Goal: Information Seeking & Learning: Compare options

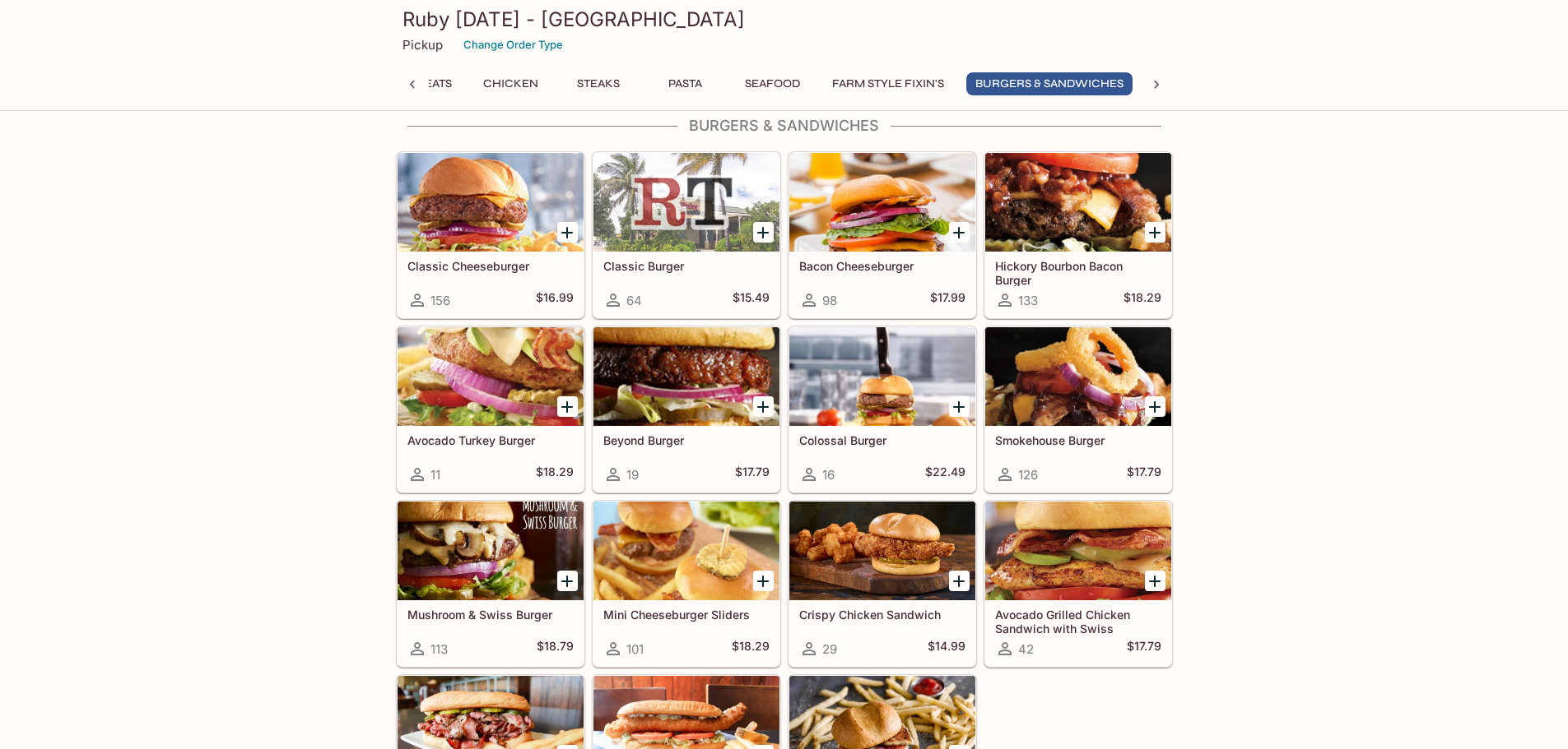
scroll to position [4687, 0]
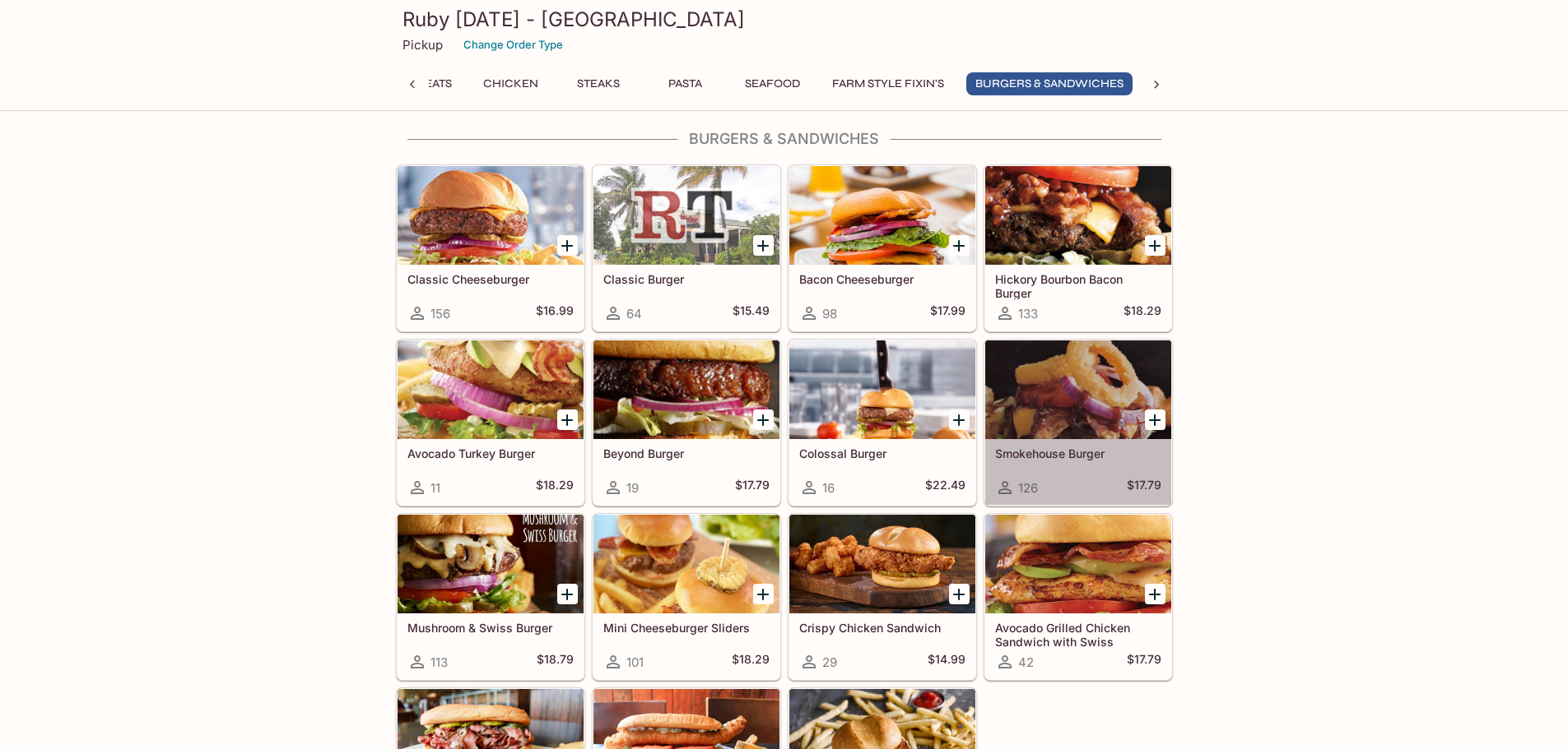
click at [1063, 459] on h5 "Smokehouse Burger" at bounding box center [1078, 453] width 167 height 14
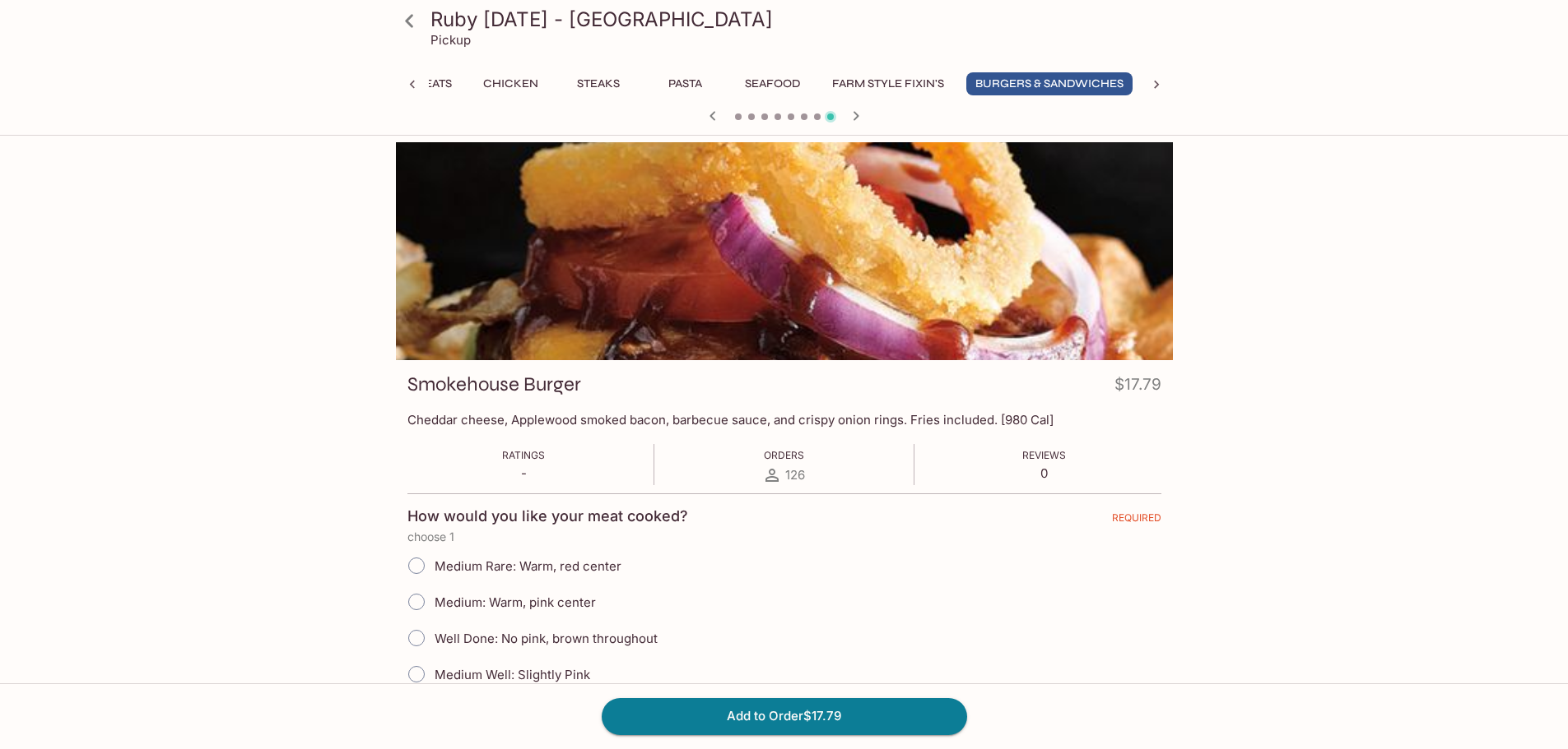
scroll to position [0, 659]
click at [416, 25] on icon at bounding box center [409, 21] width 29 height 29
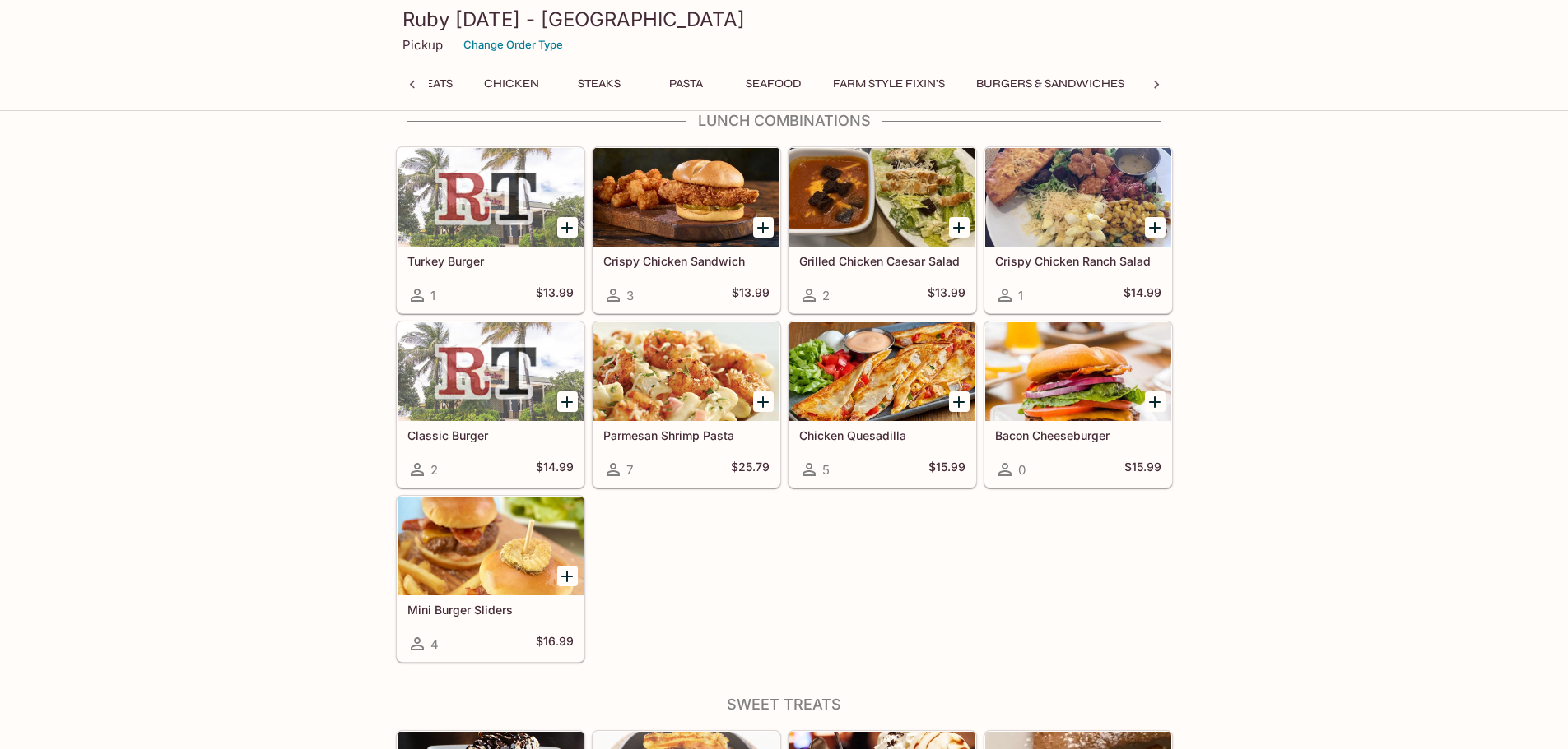
scroll to position [5839, 0]
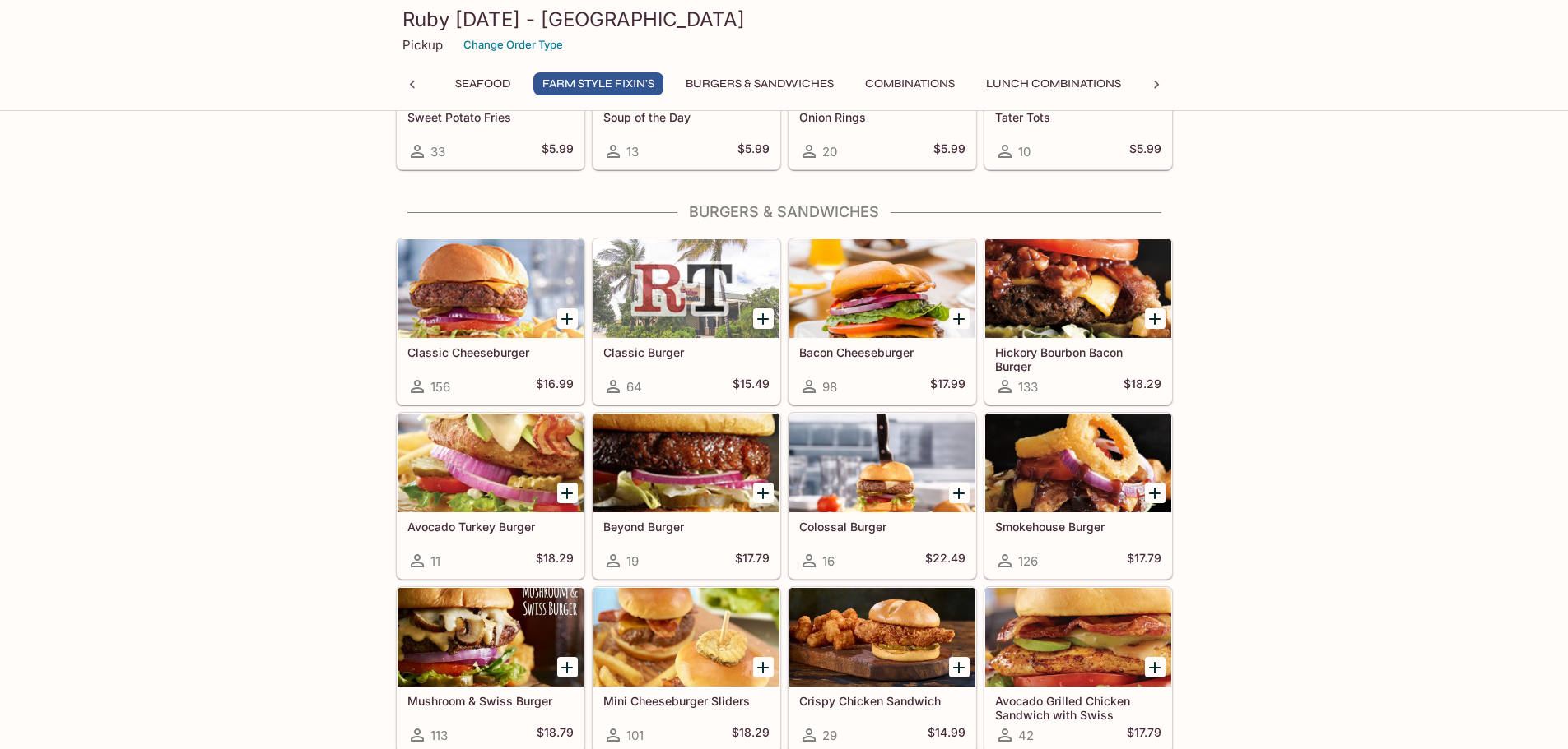
click at [1027, 348] on h5 "Hickory Bourbon Bacon Burger" at bounding box center [1078, 359] width 167 height 28
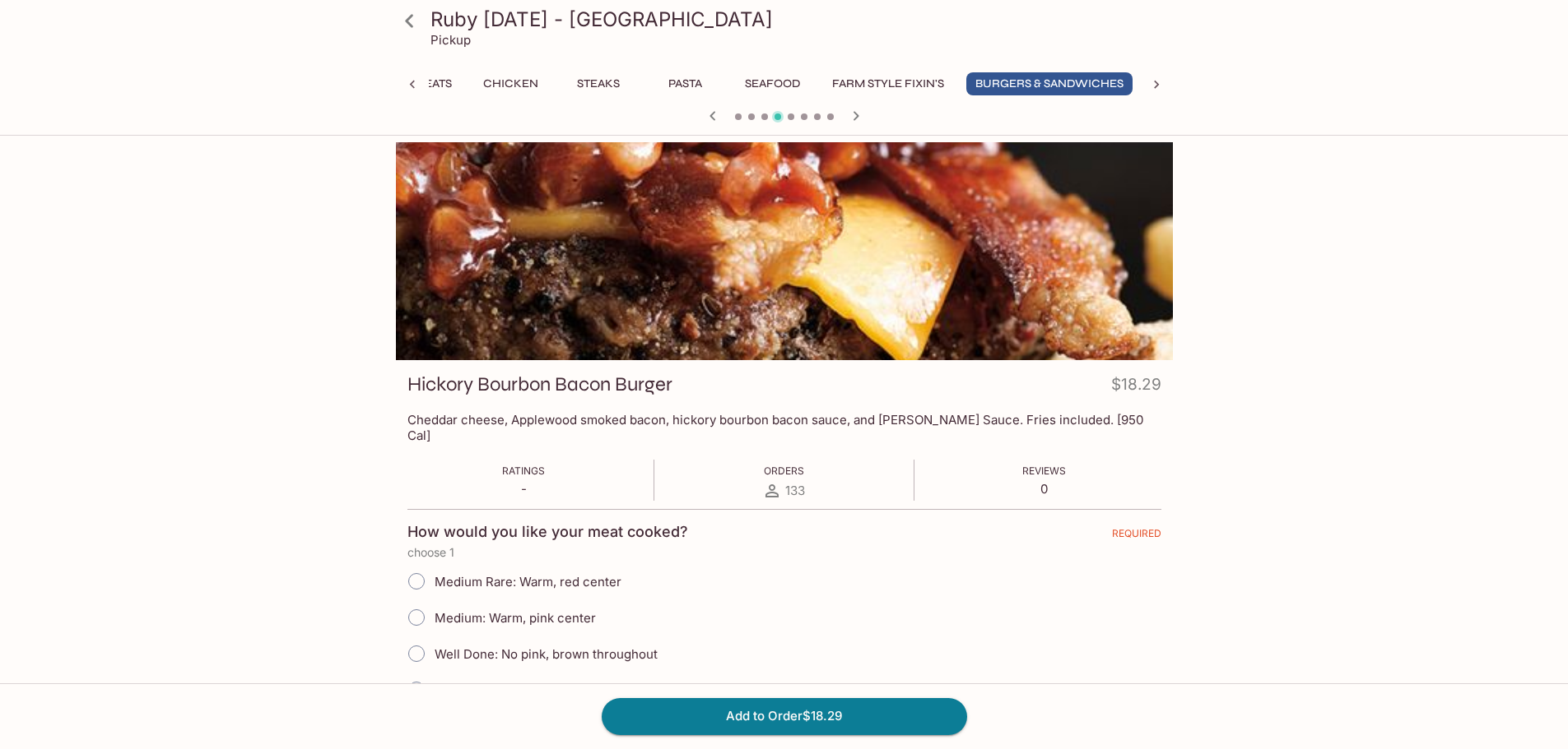
click at [416, 26] on icon at bounding box center [409, 21] width 29 height 29
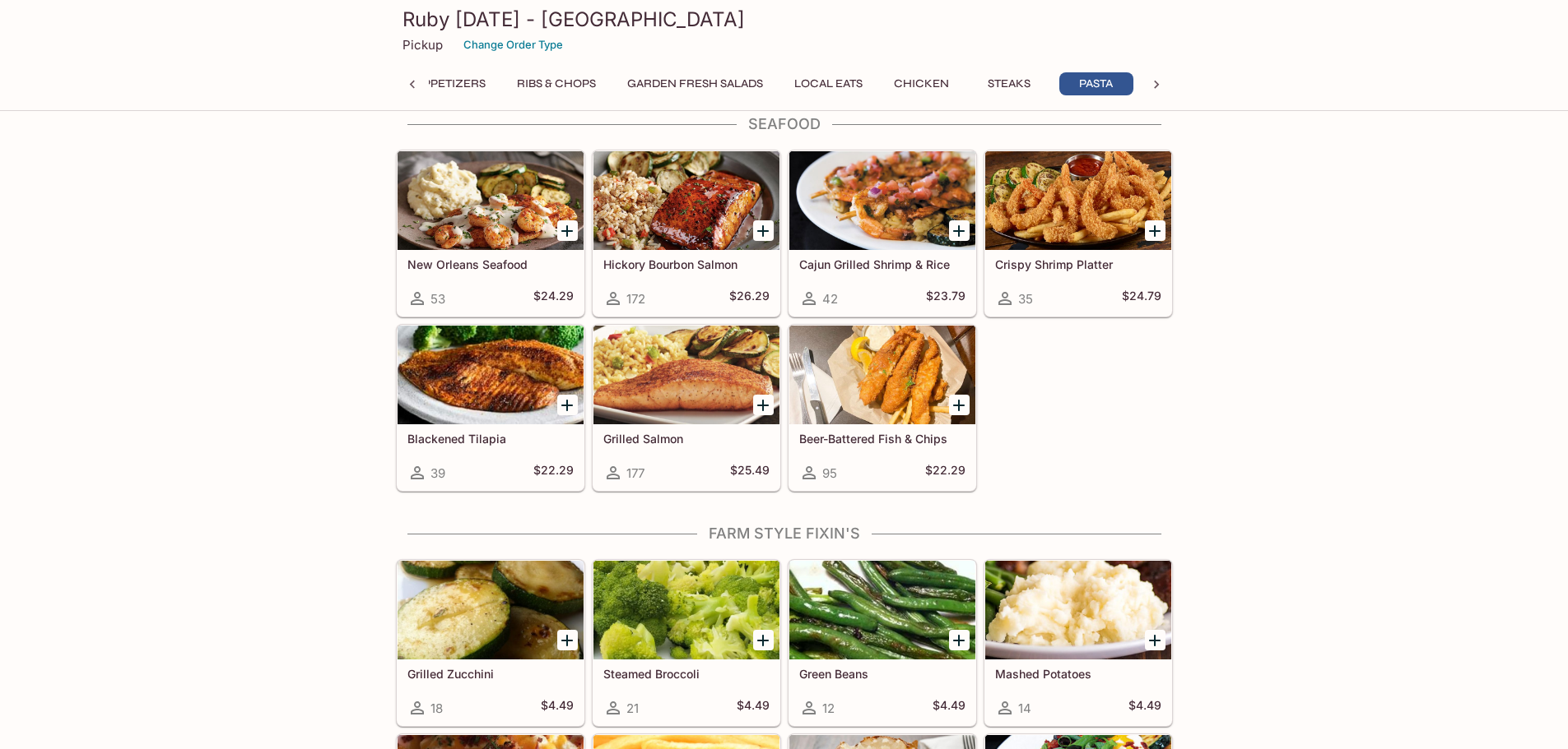
scroll to position [0, 284]
